Goal: Information Seeking & Learning: Learn about a topic

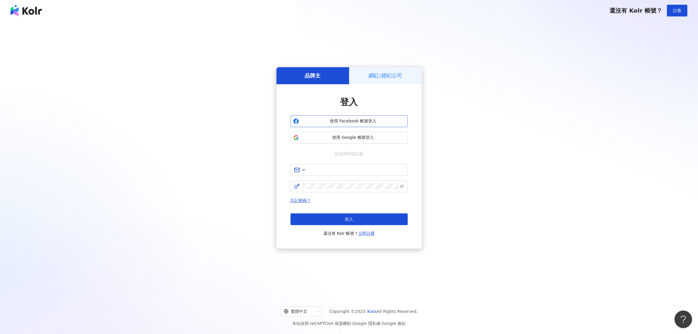
click at [351, 122] on span "使用 Facebook 帳號登入" at bounding box center [353, 121] width 104 height 6
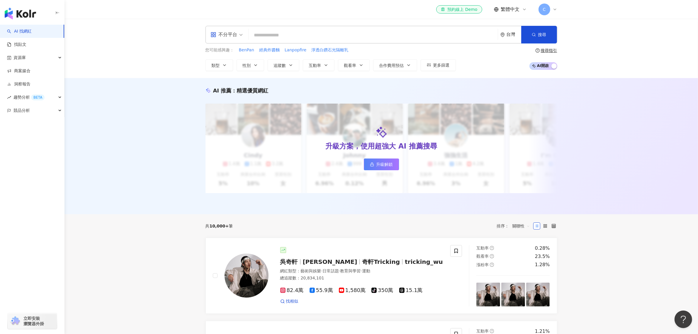
click at [287, 38] on input "search" at bounding box center [373, 35] width 245 height 11
type input "******"
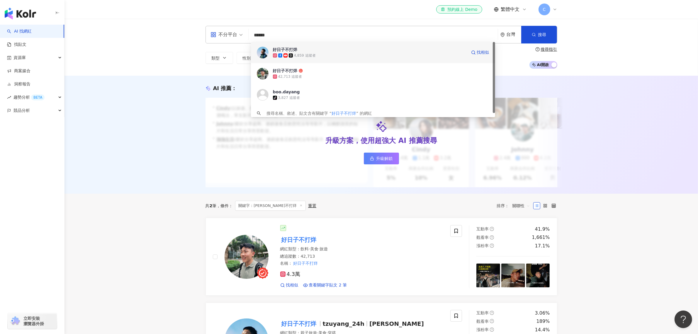
click at [297, 49] on div "好日子不打烊" at bounding box center [285, 50] width 25 height 6
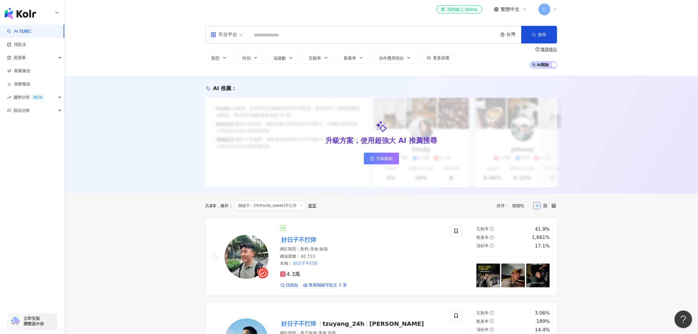
click at [279, 33] on input "search" at bounding box center [373, 35] width 245 height 11
paste input "*********"
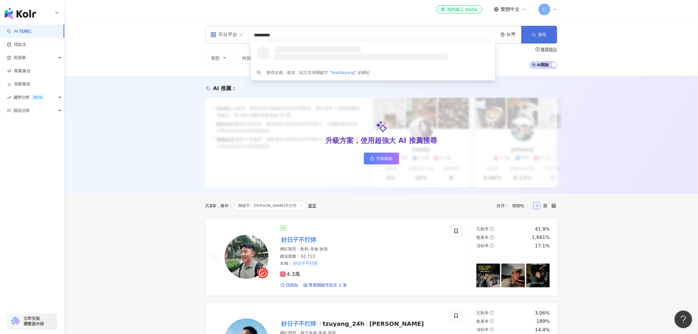
type input "*********"
click at [544, 32] on span "搜尋" at bounding box center [542, 34] width 8 height 5
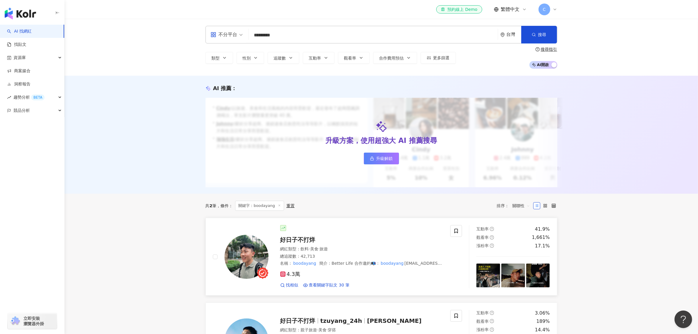
click at [290, 243] on span "好日子不打烊" at bounding box center [297, 239] width 35 height 7
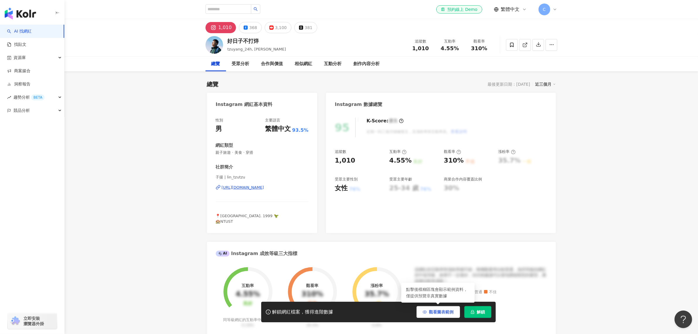
click at [430, 307] on button "觀看圖表範例" at bounding box center [438, 312] width 43 height 12
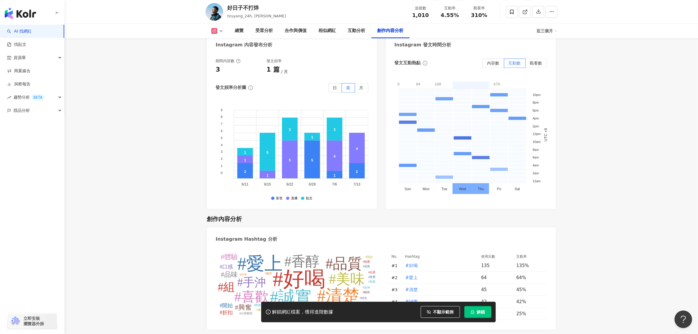
scroll to position [1396, 0]
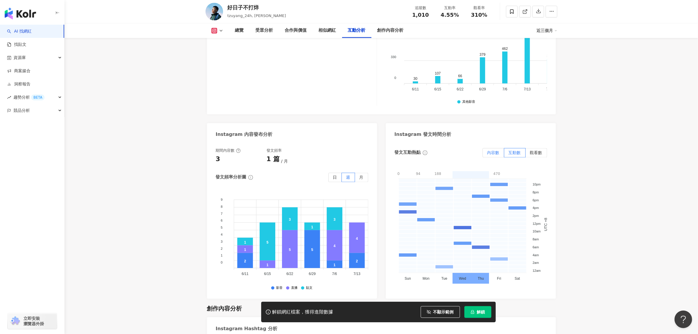
click at [496, 148] on label "內容數" at bounding box center [494, 152] width 22 height 9
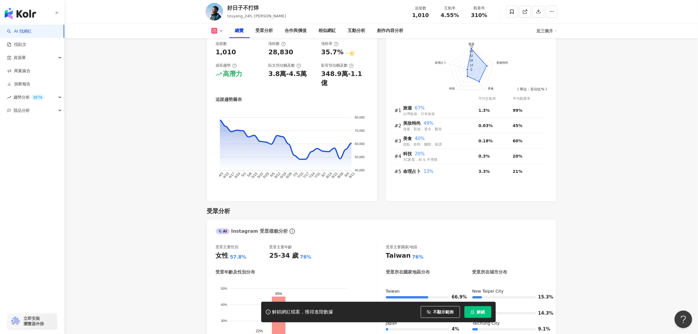
scroll to position [333, 0]
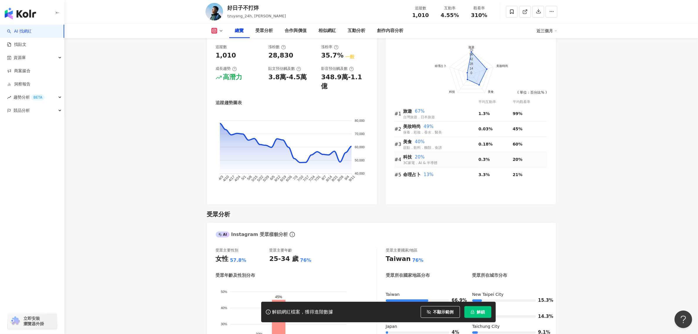
drag, startPoint x: 416, startPoint y: 166, endPoint x: 208, endPoint y: 155, distance: 208.2
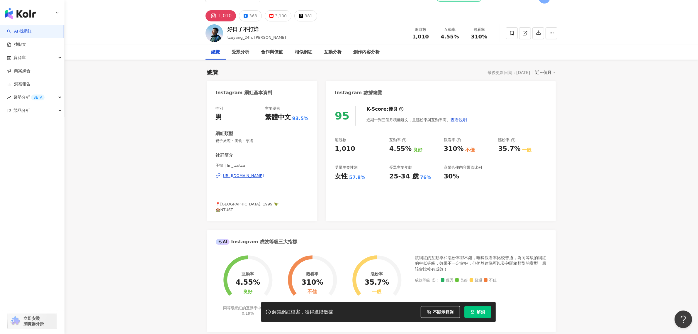
scroll to position [0, 0]
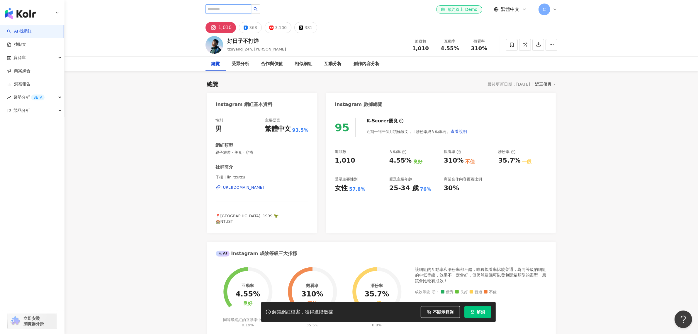
click at [240, 9] on input "search" at bounding box center [229, 8] width 46 height 9
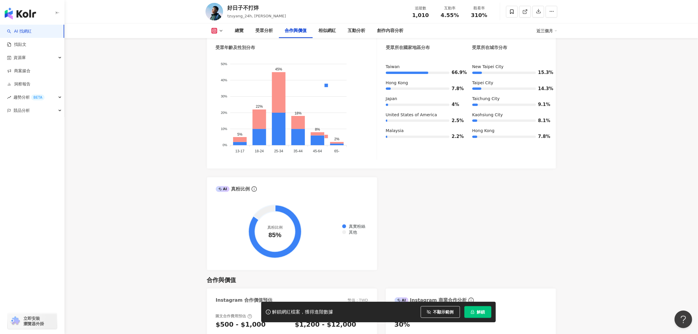
scroll to position [843, 0]
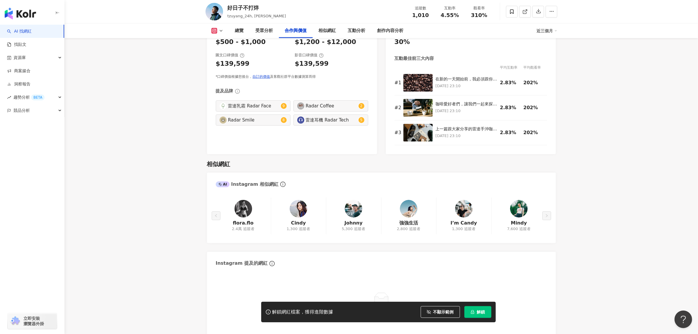
click at [250, 226] on div "2.4萬 追蹤者" at bounding box center [243, 228] width 23 height 5
click at [244, 220] on link "flora.flo" at bounding box center [243, 223] width 21 height 6
click at [522, 212] on div "flora.flo 2.4萬 追蹤者 Cindy 1,300 追蹤者 Johnny 5,300 追蹤者 強強生活 2,800 追蹤者 I’m Candy 1,…" at bounding box center [381, 215] width 331 height 37
click at [519, 218] on div "flora.flo 2.4萬 追蹤者 Cindy 1,300 追蹤者 Johnny 5,300 追蹤者 強強生活 2,800 追蹤者 I’m Candy 1,…" at bounding box center [381, 215] width 331 height 37
click at [518, 215] on div "flora.flo 2.4萬 追蹤者 Cindy 1,300 追蹤者 Johnny 5,300 追蹤者 強強生活 2,800 追蹤者 I’m Candy 1,…" at bounding box center [381, 215] width 331 height 37
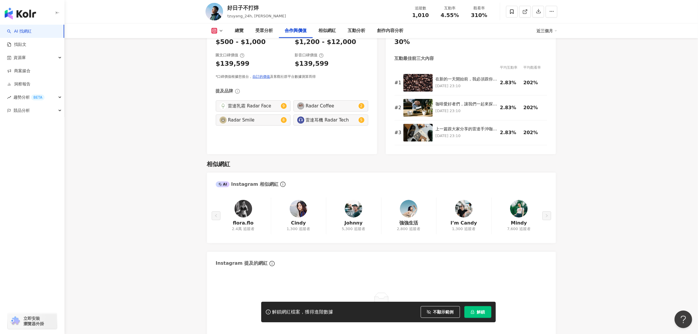
click at [518, 199] on div "flora.flo 2.4萬 追蹤者 Cindy 1,300 追蹤者 Johnny 5,300 追蹤者 強強生活 2,800 追蹤者 I’m Candy 1,…" at bounding box center [381, 215] width 331 height 37
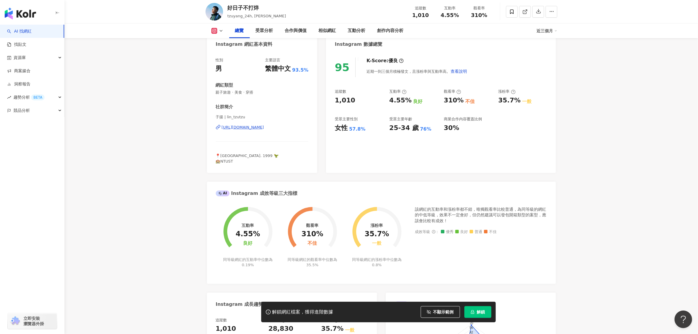
scroll to position [0, 0]
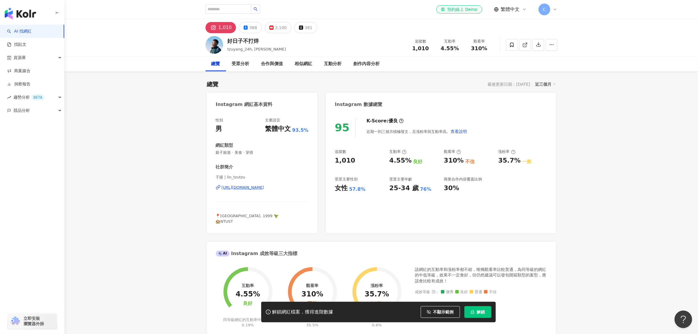
click at [264, 185] on div "https://www.instagram.com/lin_tzutzu/" at bounding box center [243, 187] width 43 height 5
click at [220, 10] on input "search" at bounding box center [229, 8] width 46 height 9
click at [228, 211] on div "社群簡介 子揚 | lin_tzutzu https://www.instagram.com/lin_tzutzu/ 📍Taipei. 1999 🦖 🏫NTU…" at bounding box center [262, 194] width 93 height 60
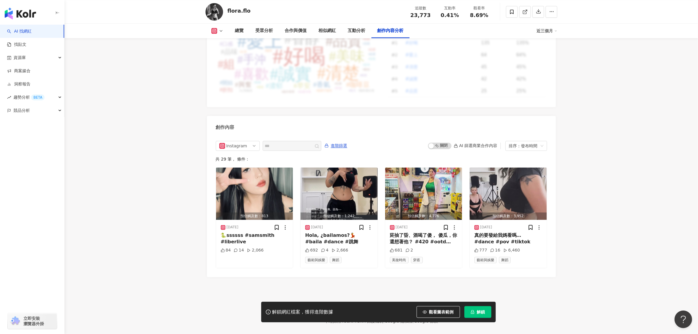
scroll to position [1737, 0]
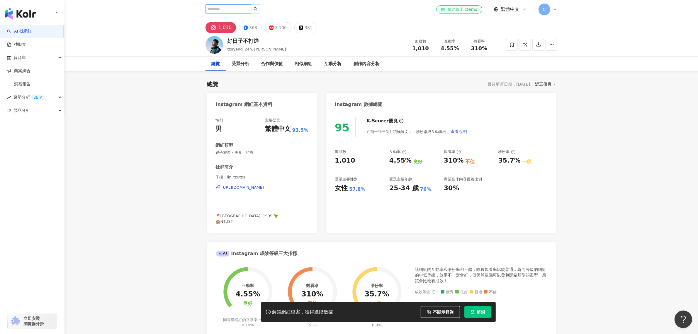
click at [251, 8] on input "search" at bounding box center [229, 8] width 46 height 9
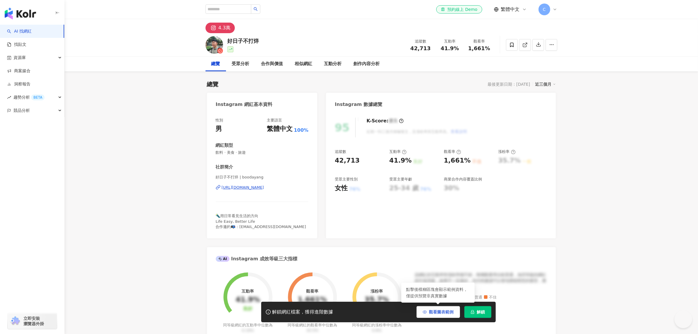
click at [449, 312] on span "觀看圖表範例" at bounding box center [441, 311] width 25 height 5
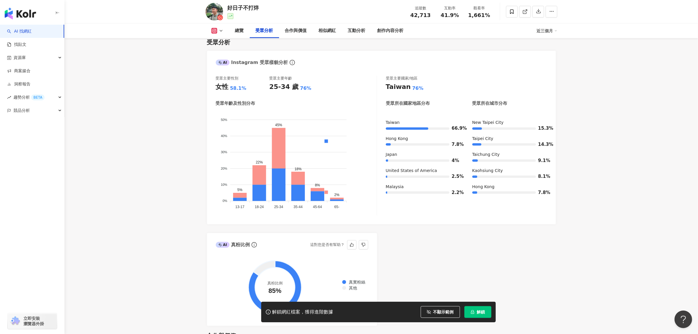
scroll to position [433, 0]
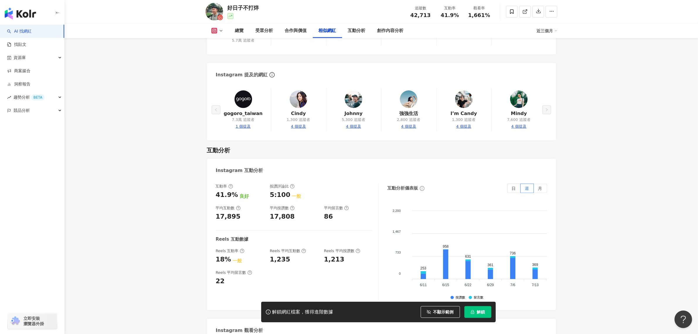
scroll to position [799, 0]
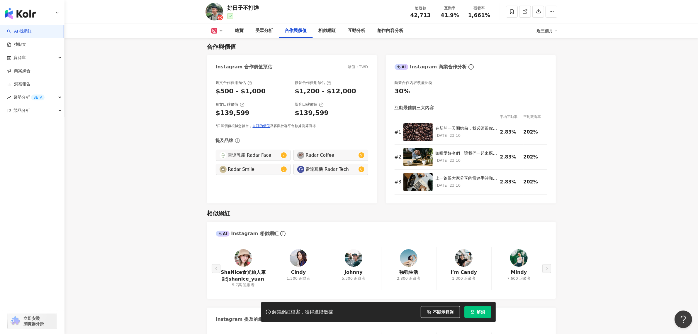
click at [145, 184] on main "4.3萬 好日子不打烊 追蹤數 42,713 互動率 41.9% 觀看率 1,661% 總覽 受眾分析 合作與價值 相似網紅 互動分析 創作內容分析 近三個月…" at bounding box center [382, 204] width 634 height 1968
